Goal: Find specific page/section: Find specific page/section

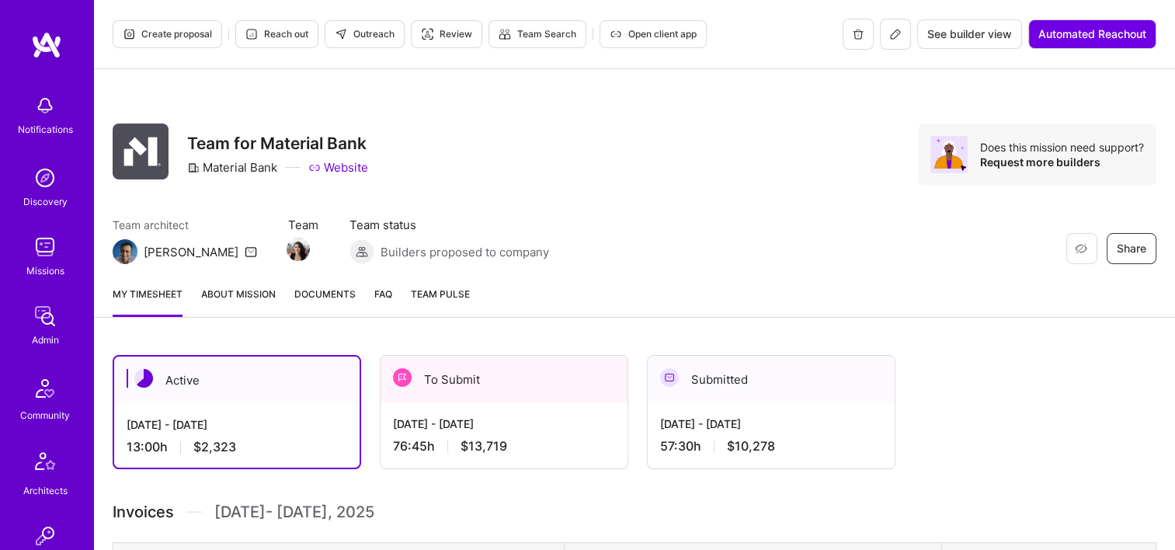
click at [41, 332] on div "Admin" at bounding box center [45, 340] width 27 height 16
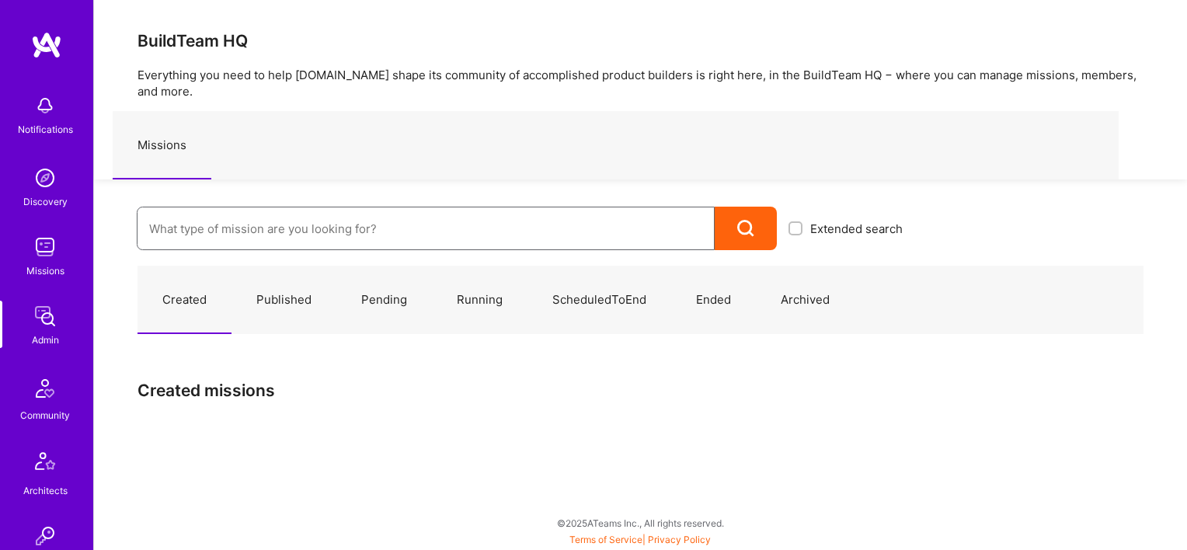
click at [233, 213] on input at bounding box center [425, 229] width 553 height 40
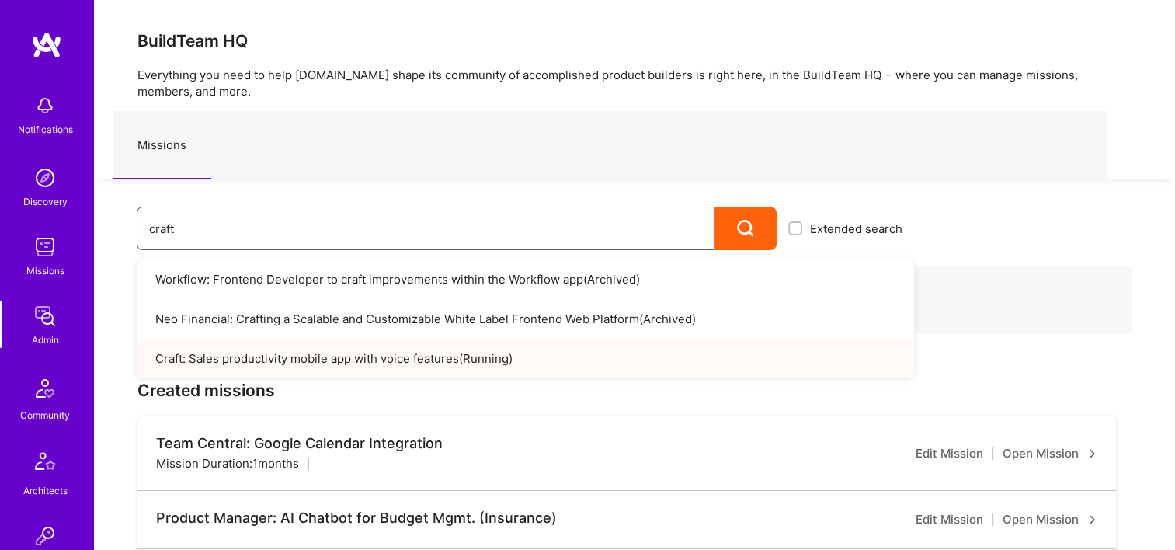
type input "craft"
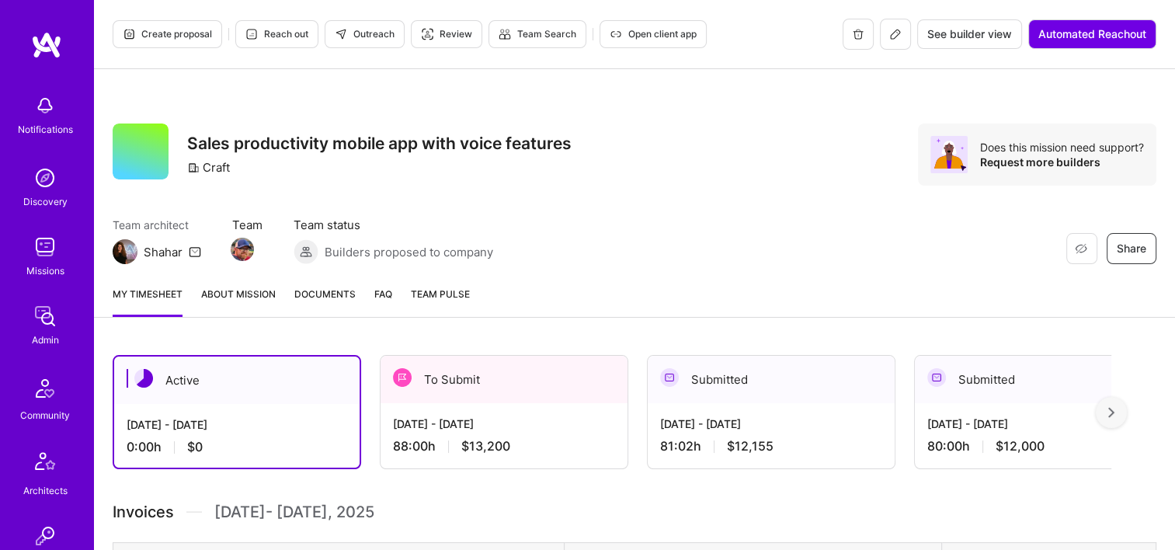
click at [668, 41] on button "Open client app" at bounding box center [653, 34] width 107 height 28
